Goal: Information Seeking & Learning: Learn about a topic

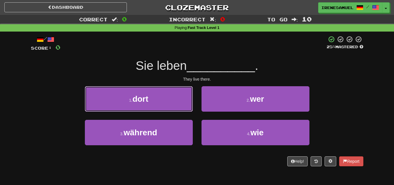
click at [183, 106] on button "1 . dort" at bounding box center [139, 98] width 108 height 25
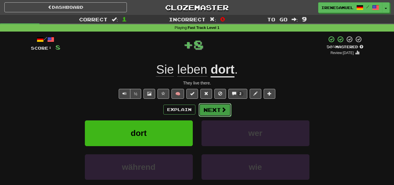
click at [219, 108] on button "Next" at bounding box center [215, 109] width 33 height 13
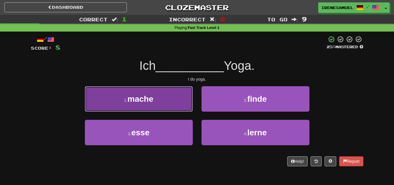
click at [176, 105] on button "1 . mache" at bounding box center [139, 98] width 108 height 25
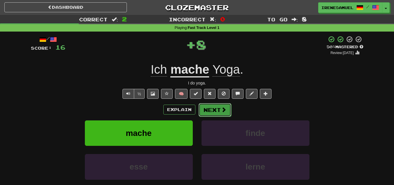
click at [216, 112] on button "Next" at bounding box center [215, 109] width 33 height 13
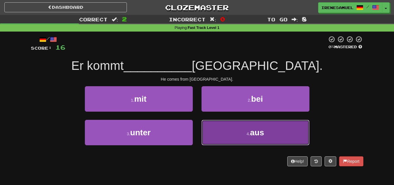
click at [226, 136] on button "4 . aus" at bounding box center [256, 132] width 108 height 25
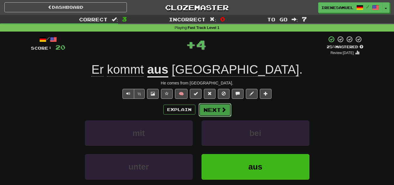
click at [213, 109] on button "Next" at bounding box center [215, 109] width 33 height 13
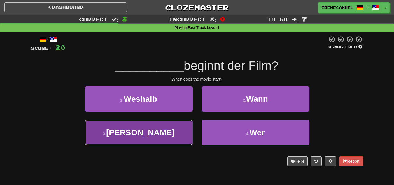
click at [160, 138] on button "3 . Wen" at bounding box center [139, 132] width 108 height 25
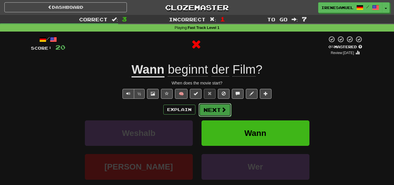
click at [206, 112] on button "Next" at bounding box center [215, 109] width 33 height 13
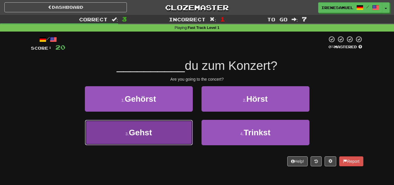
click at [174, 137] on button "3 . Gehst" at bounding box center [139, 132] width 108 height 25
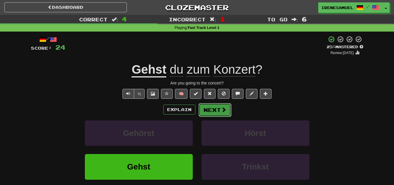
click at [215, 108] on button "Next" at bounding box center [215, 109] width 33 height 13
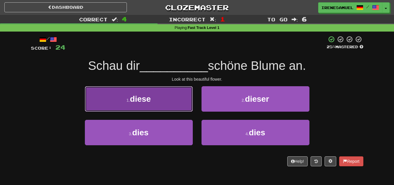
click at [179, 111] on button "1 . diese" at bounding box center [139, 98] width 108 height 25
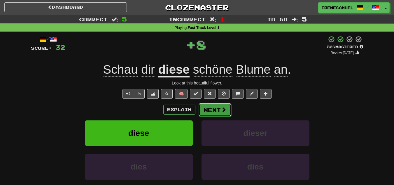
click at [205, 107] on button "Next" at bounding box center [215, 109] width 33 height 13
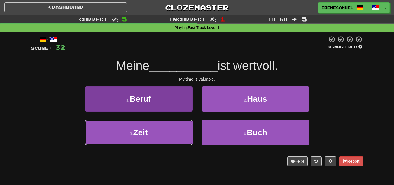
drag, startPoint x: 189, startPoint y: 133, endPoint x: 186, endPoint y: 133, distance: 3.8
click at [187, 133] on button "3 . Zeit" at bounding box center [139, 132] width 108 height 25
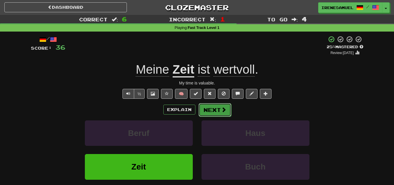
click at [225, 108] on span at bounding box center [223, 109] width 5 height 5
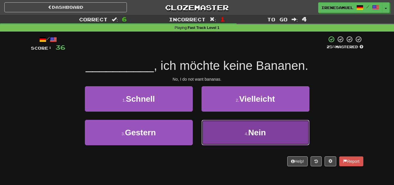
click at [211, 131] on button "4 . Nein" at bounding box center [256, 132] width 108 height 25
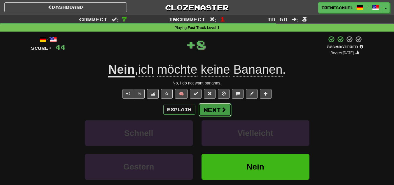
click at [210, 111] on button "Next" at bounding box center [215, 109] width 33 height 13
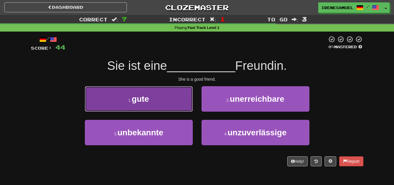
click at [189, 104] on button "1 . gute" at bounding box center [139, 98] width 108 height 25
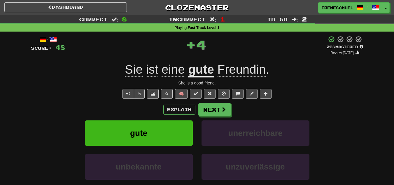
click at [216, 102] on div "/ Score: 48 + 4 25 % Mastered Review: [DATE] Sie ist eine gute Freundin . She i…" at bounding box center [197, 122] width 333 height 173
click at [215, 106] on button "Next" at bounding box center [215, 109] width 33 height 13
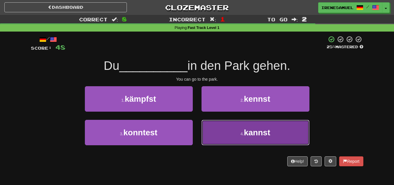
click at [215, 131] on button "4 . kannst" at bounding box center [256, 132] width 108 height 25
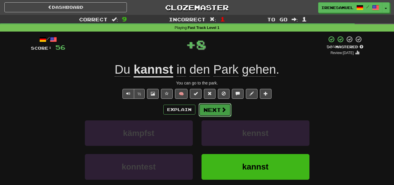
click at [227, 111] on button "Next" at bounding box center [215, 109] width 33 height 13
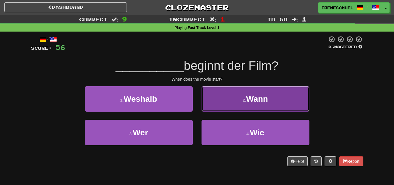
click at [227, 108] on button "2 . Wann" at bounding box center [256, 98] width 108 height 25
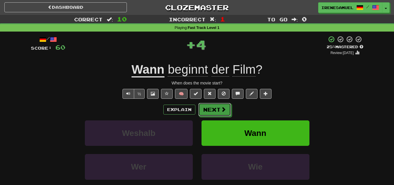
click at [227, 108] on button "Next" at bounding box center [214, 109] width 33 height 13
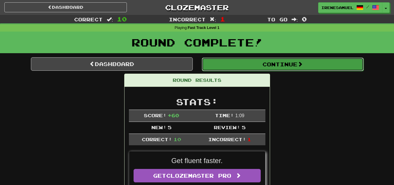
click at [272, 64] on button "Continue" at bounding box center [283, 63] width 162 height 13
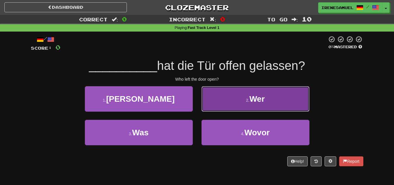
click at [228, 103] on button "2 . Wer" at bounding box center [256, 98] width 108 height 25
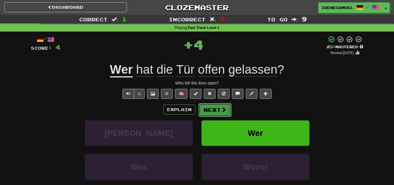
click at [222, 106] on button "Next" at bounding box center [215, 109] width 33 height 13
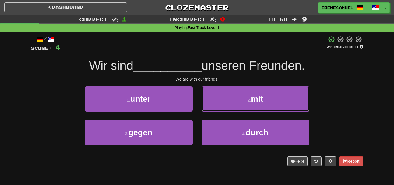
click at [222, 106] on button "2 . mit" at bounding box center [256, 98] width 108 height 25
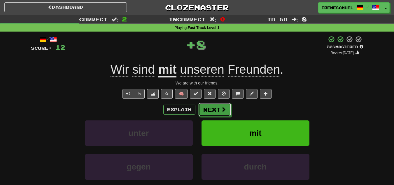
click at [222, 106] on button "Next" at bounding box center [214, 109] width 33 height 13
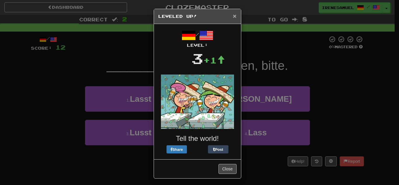
click at [234, 15] on span "×" at bounding box center [235, 16] width 4 height 7
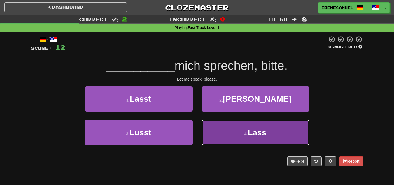
click at [218, 135] on button "4 . Lass" at bounding box center [256, 132] width 108 height 25
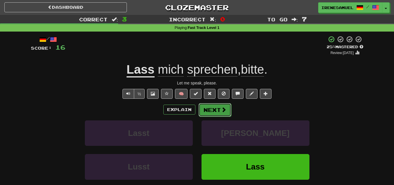
click at [220, 112] on button "Next" at bounding box center [215, 109] width 33 height 13
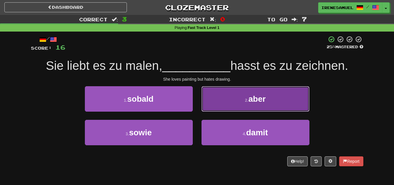
click at [220, 111] on button "2 . aber" at bounding box center [256, 98] width 108 height 25
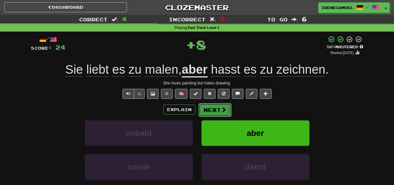
click at [220, 113] on button "Next" at bounding box center [215, 109] width 33 height 13
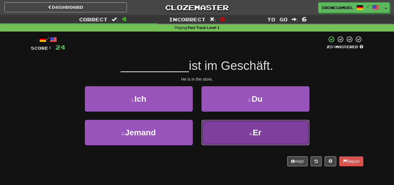
click at [231, 136] on button "4 . Er" at bounding box center [256, 132] width 108 height 25
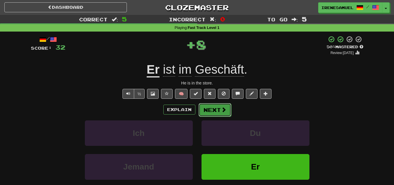
click at [225, 109] on span at bounding box center [223, 109] width 5 height 5
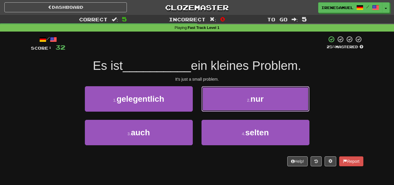
click at [225, 109] on button "2 . nur" at bounding box center [256, 98] width 108 height 25
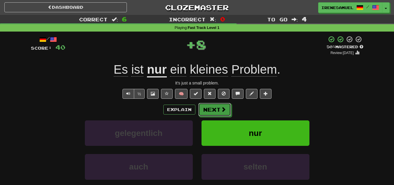
click at [225, 109] on span at bounding box center [223, 109] width 5 height 5
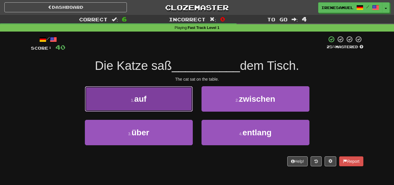
click at [152, 101] on button "1 . auf" at bounding box center [139, 98] width 108 height 25
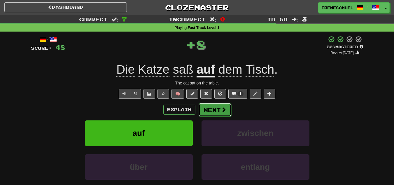
click at [216, 106] on button "Next" at bounding box center [215, 109] width 33 height 13
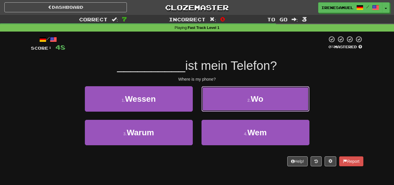
click at [216, 106] on button "2 . Wo" at bounding box center [256, 98] width 108 height 25
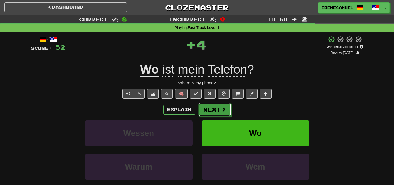
click at [216, 106] on button "Next" at bounding box center [214, 109] width 33 height 13
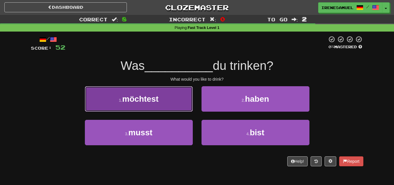
click at [179, 110] on button "1 . möchtest" at bounding box center [139, 98] width 108 height 25
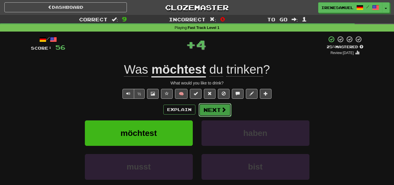
click at [207, 109] on button "Next" at bounding box center [215, 109] width 33 height 13
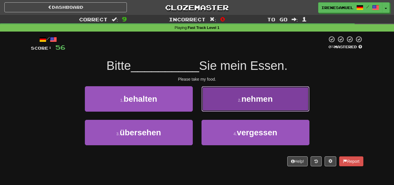
click at [214, 109] on button "2 . nehmen" at bounding box center [256, 98] width 108 height 25
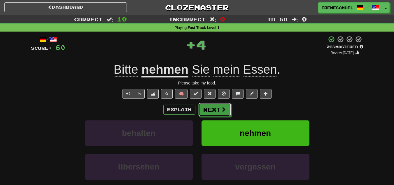
click at [214, 109] on button "Next" at bounding box center [214, 109] width 33 height 13
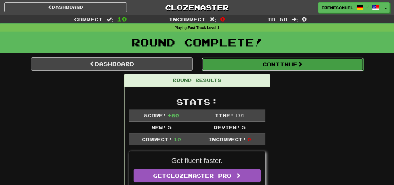
click at [285, 60] on button "Continue" at bounding box center [283, 63] width 162 height 13
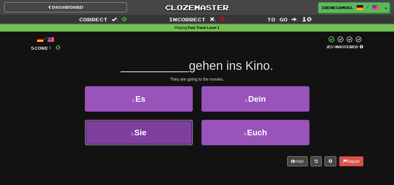
click at [154, 133] on button "3 . Sie" at bounding box center [139, 132] width 108 height 25
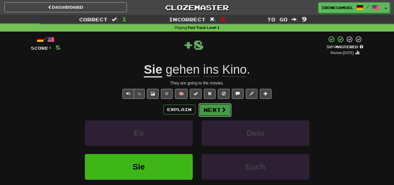
click at [208, 114] on button "Next" at bounding box center [215, 109] width 33 height 13
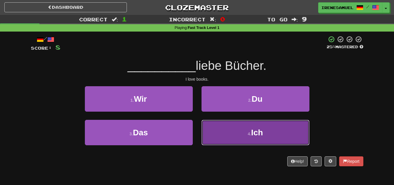
click at [221, 137] on button "4 . Ich" at bounding box center [256, 132] width 108 height 25
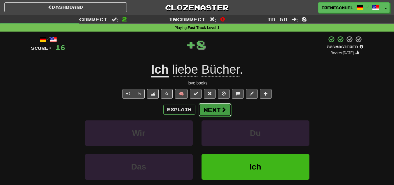
click at [221, 109] on span at bounding box center [223, 109] width 5 height 5
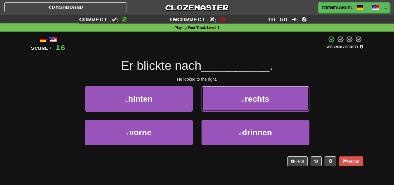
click at [220, 109] on button "2 . rechts" at bounding box center [256, 98] width 108 height 25
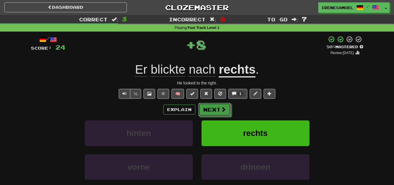
click at [221, 109] on span at bounding box center [223, 109] width 5 height 5
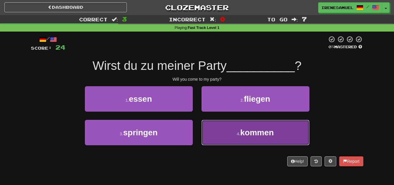
click at [247, 123] on button "4 . kommen" at bounding box center [256, 132] width 108 height 25
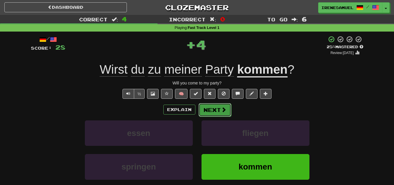
click at [208, 104] on button "Next" at bounding box center [215, 109] width 33 height 13
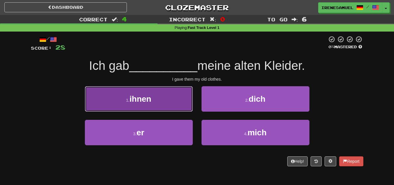
click at [170, 99] on button "1 . ihnen" at bounding box center [139, 98] width 108 height 25
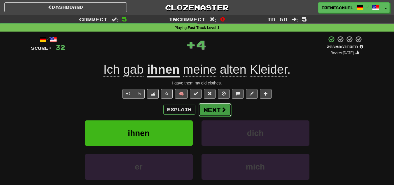
click at [214, 114] on button "Next" at bounding box center [215, 109] width 33 height 13
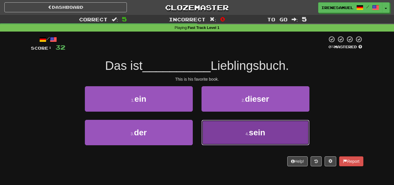
click at [227, 137] on button "4 . sein" at bounding box center [256, 132] width 108 height 25
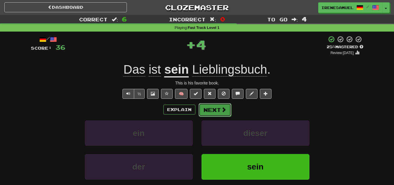
click at [207, 107] on button "Next" at bounding box center [215, 109] width 33 height 13
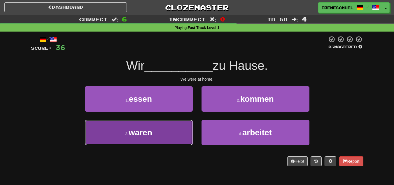
click at [190, 131] on button "3 . waren" at bounding box center [139, 132] width 108 height 25
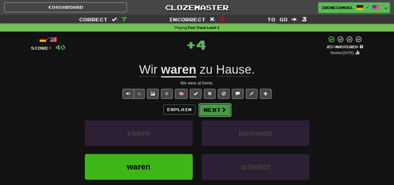
click at [219, 106] on button "Next" at bounding box center [215, 109] width 33 height 13
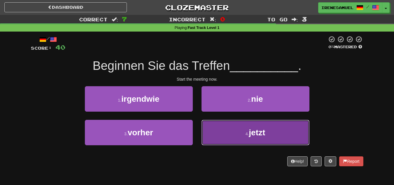
click at [231, 133] on button "4 . jetzt" at bounding box center [256, 132] width 108 height 25
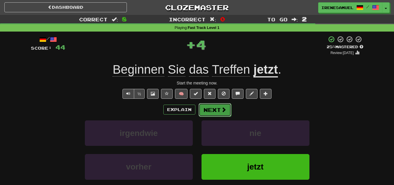
click at [221, 109] on span at bounding box center [223, 109] width 5 height 5
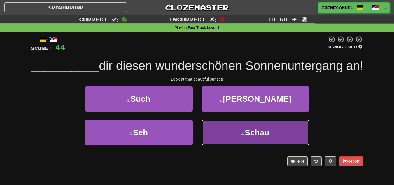
click at [271, 145] on button "4 . [GEOGRAPHIC_DATA]" at bounding box center [256, 132] width 108 height 25
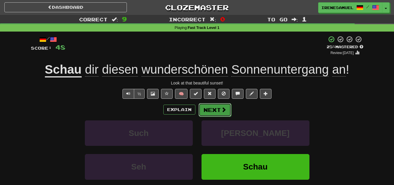
click at [217, 112] on button "Next" at bounding box center [215, 109] width 33 height 13
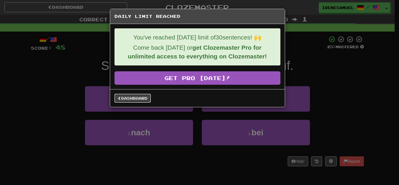
click at [136, 97] on link "Dashboard" at bounding box center [132, 98] width 36 height 9
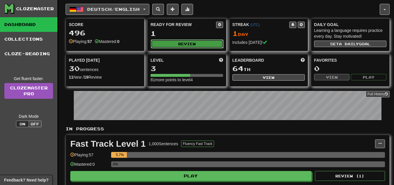
click at [187, 44] on button "Review" at bounding box center [187, 43] width 72 height 9
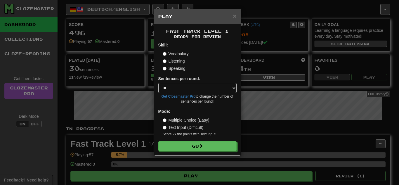
click at [306, 108] on div "× Play Fast Track Level 1 Ready for Review Skill: Vocabulary Listening Speaking…" at bounding box center [199, 92] width 399 height 185
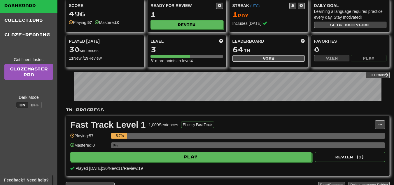
scroll to position [29, 0]
